Goal: Task Accomplishment & Management: Manage account settings

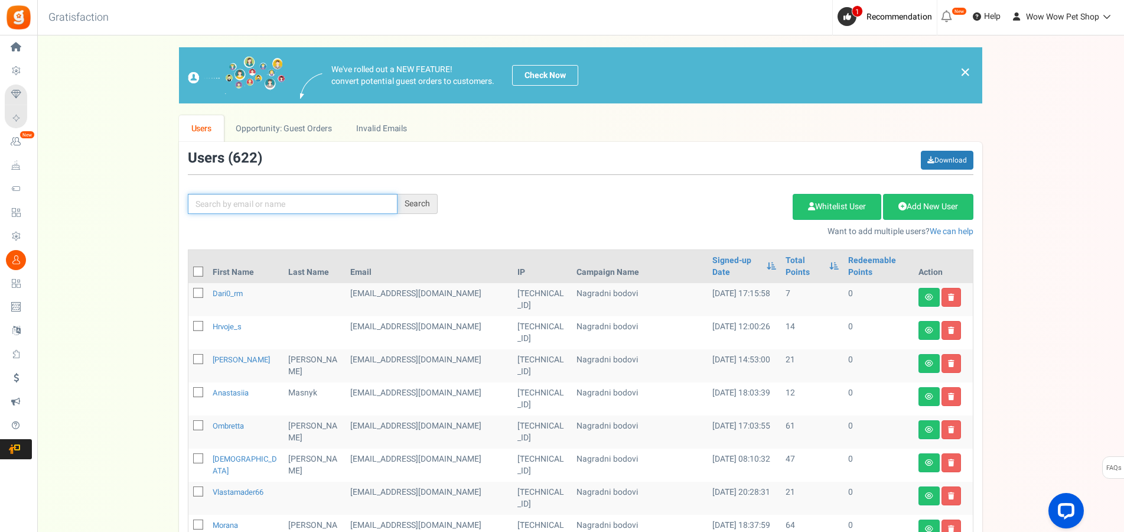
click at [340, 210] on input "text" at bounding box center [293, 204] width 210 height 20
type input "[PERSON_NAME]"
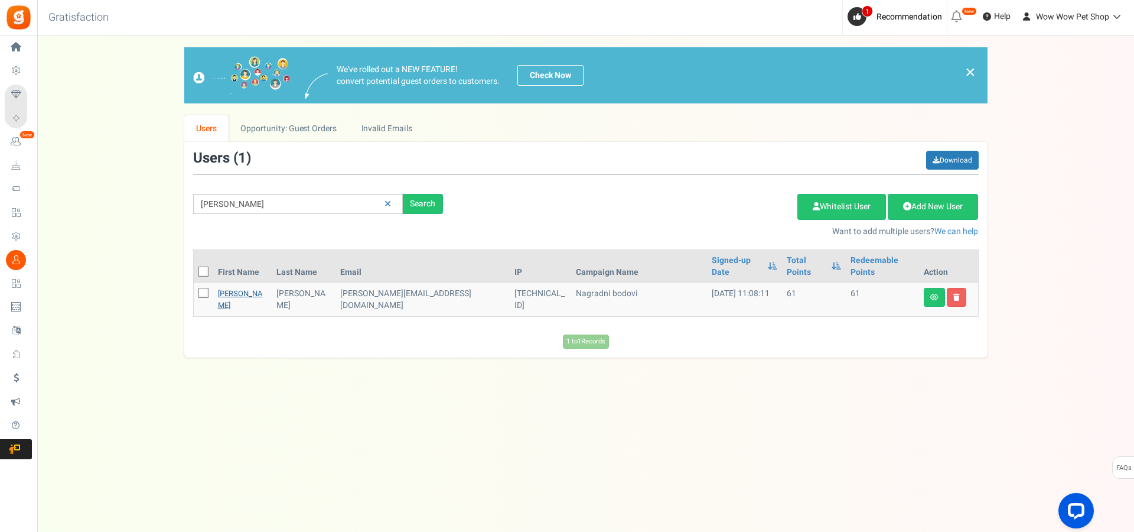
click at [227, 288] on link "[PERSON_NAME]" at bounding box center [240, 299] width 45 height 23
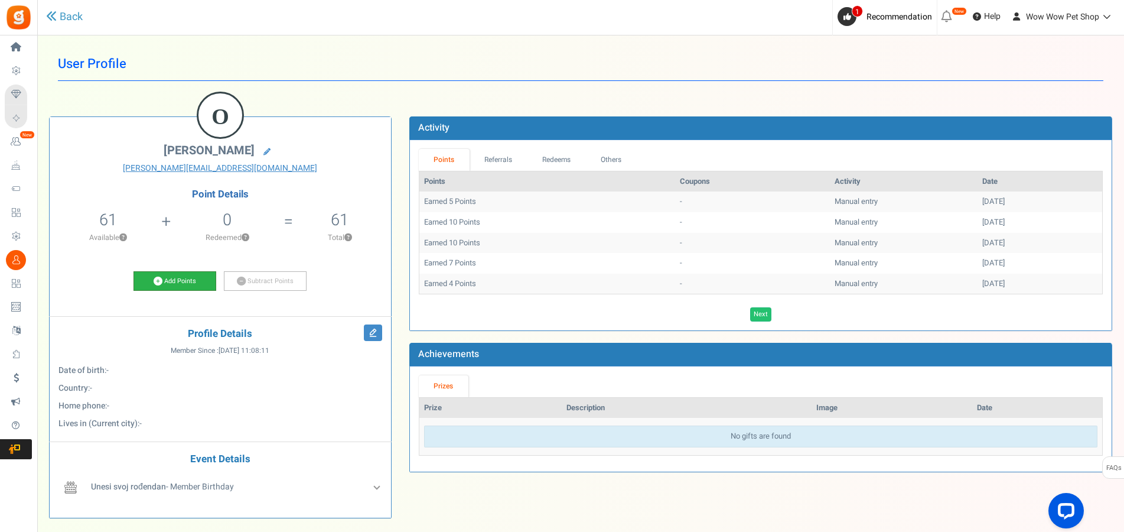
click at [187, 283] on link "Add Points" at bounding box center [174, 281] width 83 height 20
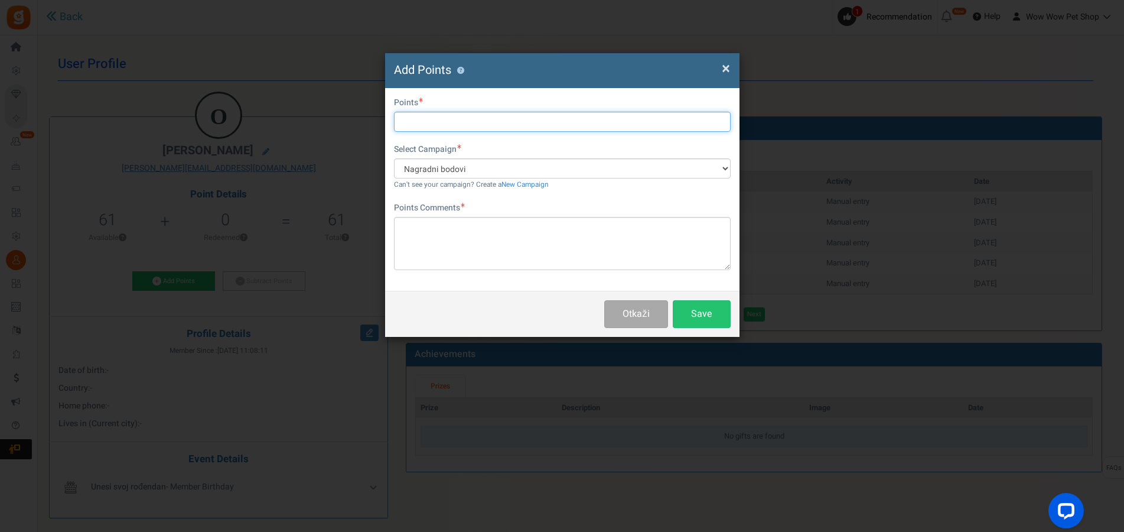
click at [437, 120] on input "text" at bounding box center [562, 122] width 337 height 20
type input "7"
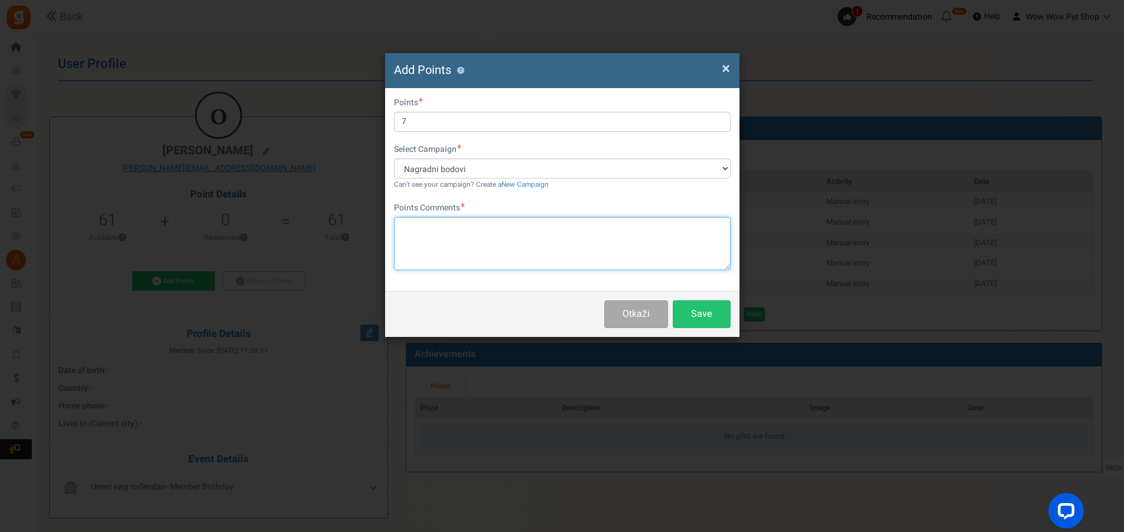
click at [454, 233] on textarea at bounding box center [562, 243] width 337 height 53
paste textarea "1648"
type textarea "Račun br. 1648"
click at [709, 320] on button "Save" at bounding box center [702, 314] width 58 height 28
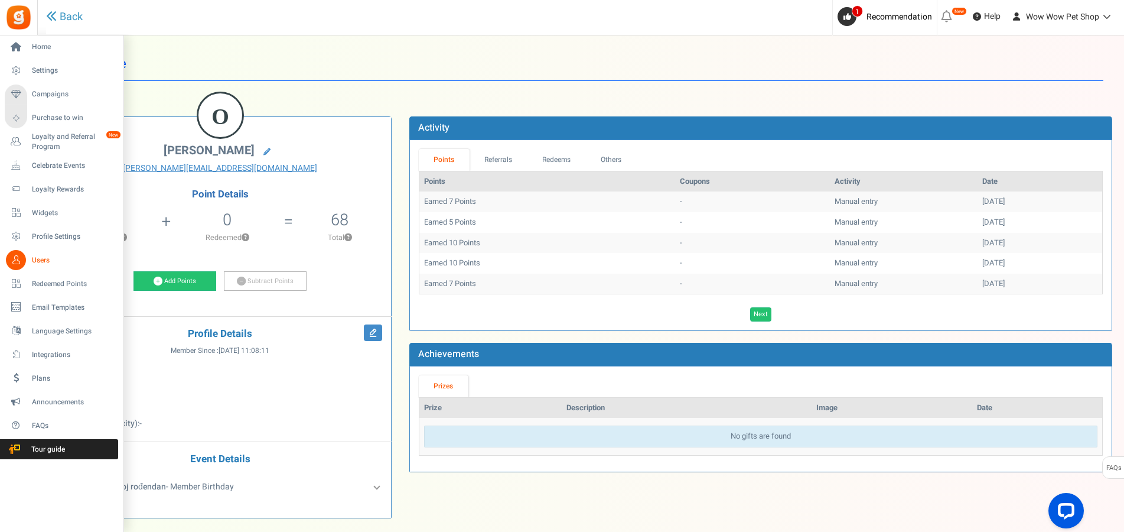
click at [31, 259] on link "Users" at bounding box center [61, 260] width 113 height 20
